Goal: Task Accomplishment & Management: Complete application form

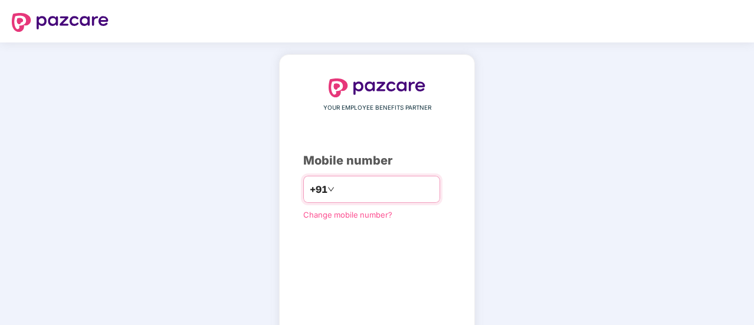
scroll to position [65, 0]
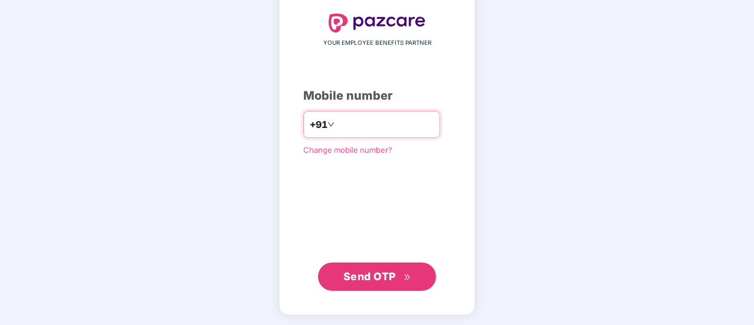
type input "**********"
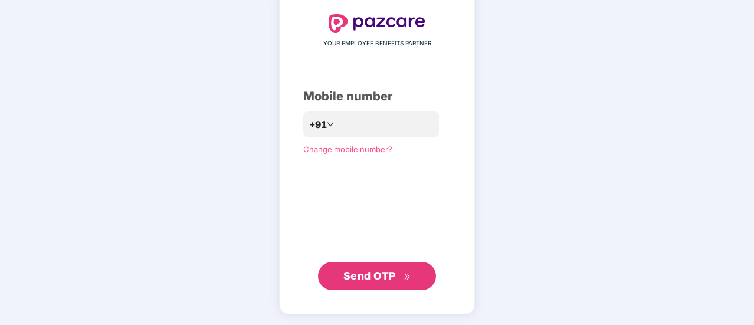
click at [378, 266] on button "Send OTP" at bounding box center [377, 276] width 118 height 28
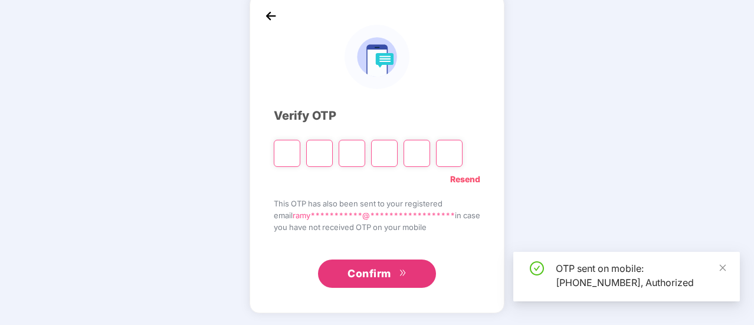
scroll to position [59, 0]
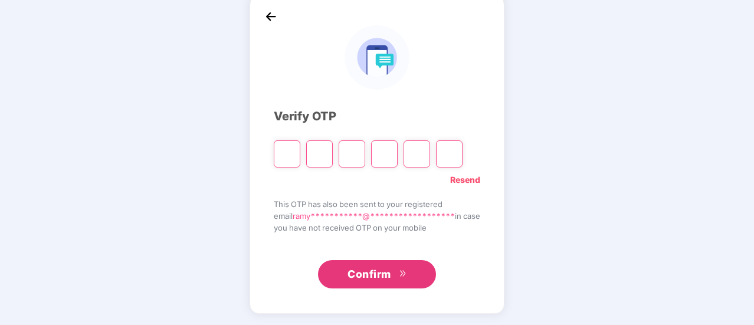
type input "*"
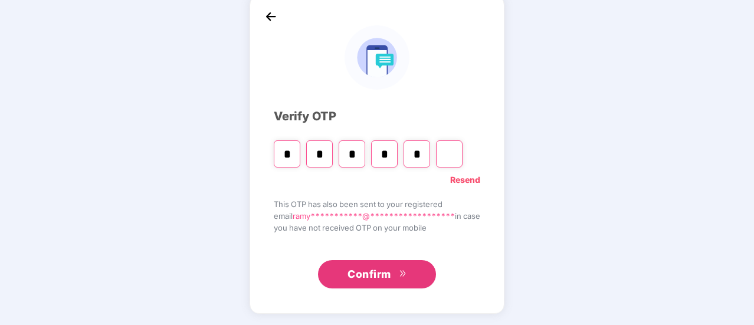
type input "*"
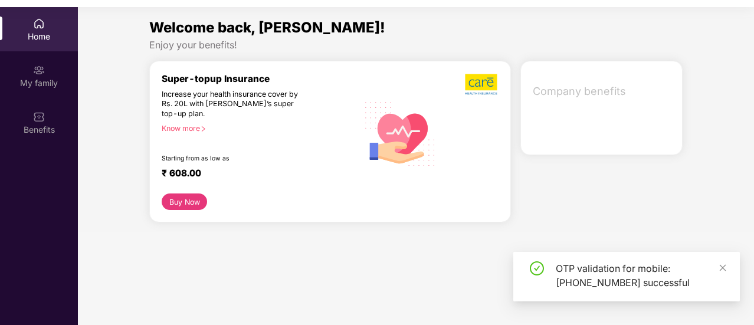
scroll to position [0, 0]
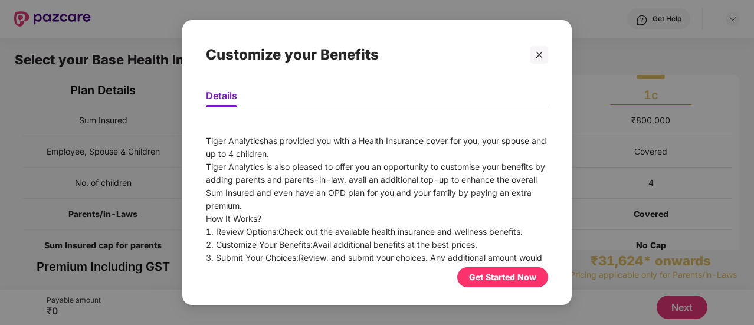
click at [523, 281] on div "Get Started Now" at bounding box center [502, 277] width 67 height 13
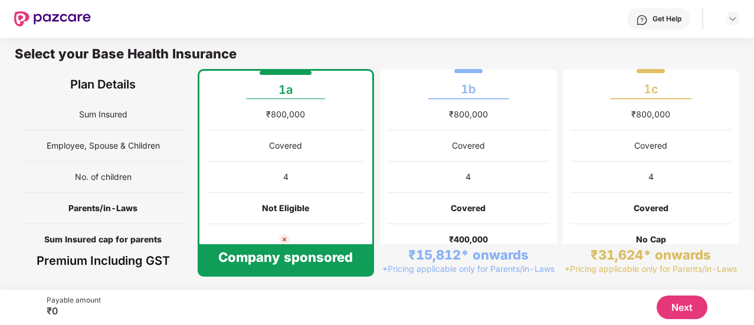
scroll to position [196, 0]
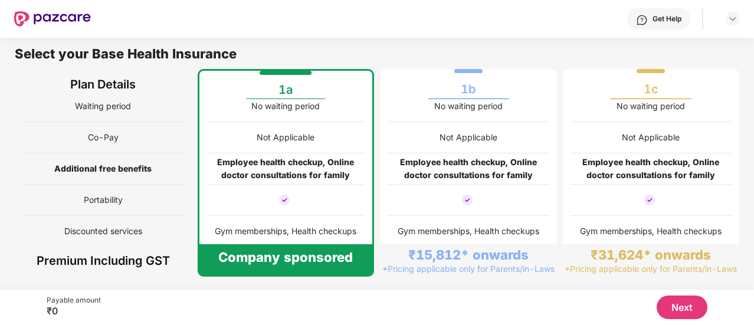
click at [669, 305] on button "Next" at bounding box center [682, 308] width 51 height 24
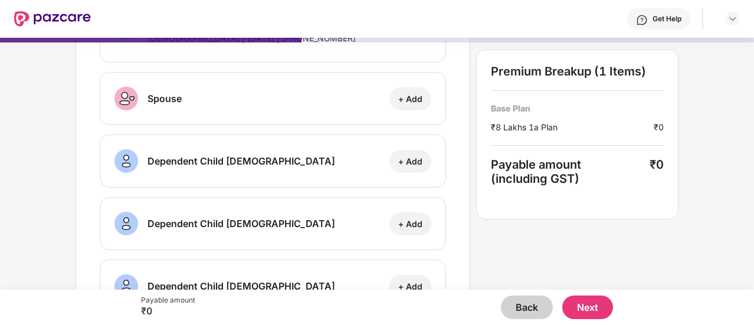
scroll to position [217, 0]
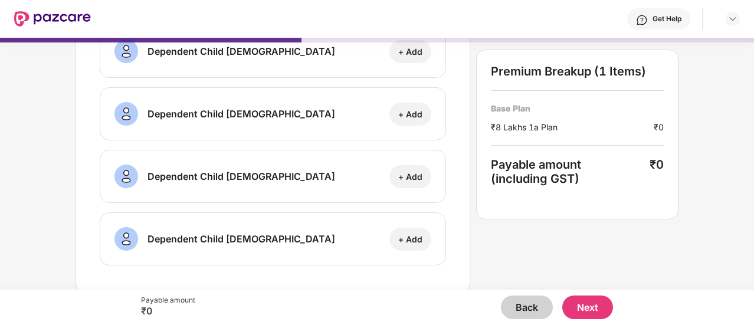
click at [585, 303] on button "Next" at bounding box center [587, 308] width 51 height 24
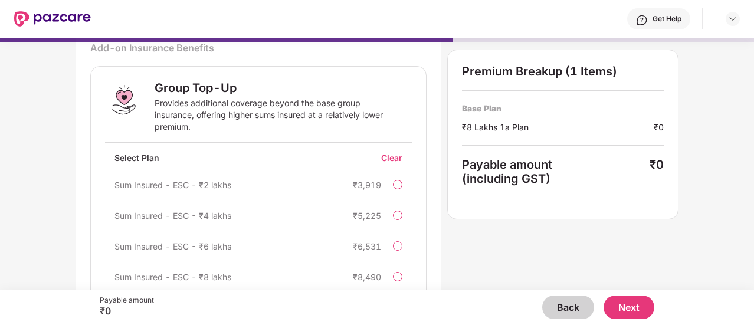
scroll to position [166, 0]
click at [636, 311] on button "Next" at bounding box center [629, 308] width 51 height 24
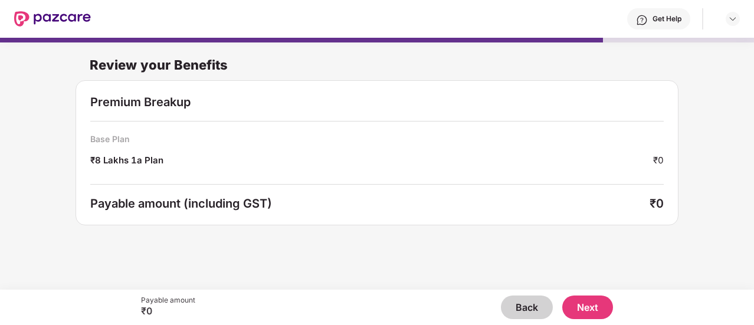
click at [598, 305] on button "Next" at bounding box center [587, 308] width 51 height 24
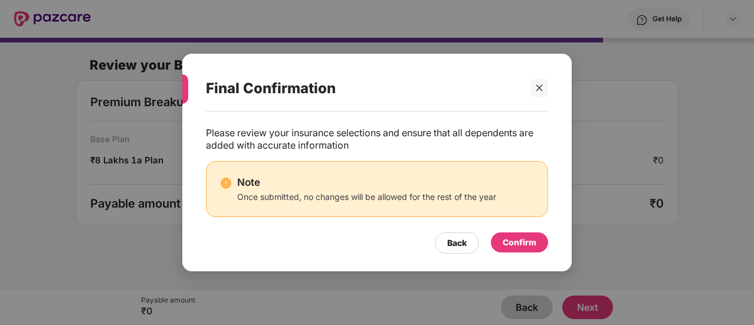
click at [525, 244] on div "Confirm" at bounding box center [520, 242] width 34 height 13
